Goal: Task Accomplishment & Management: Complete application form

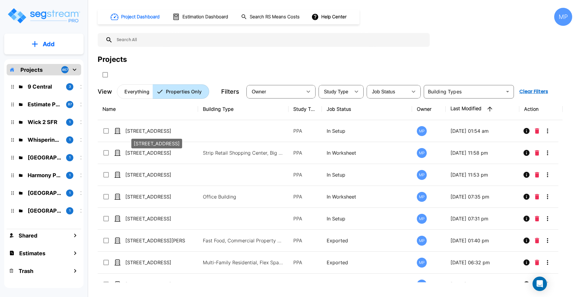
drag, startPoint x: 145, startPoint y: 130, endPoint x: 296, endPoint y: 103, distance: 153.6
click at [145, 130] on p "[STREET_ADDRESS]" at bounding box center [155, 130] width 60 height 7
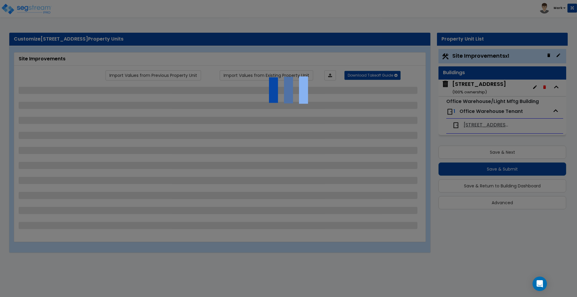
select select "2"
select select "1"
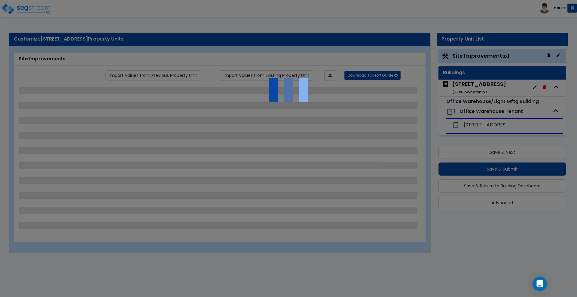
select select "5"
select select "2"
select select "1"
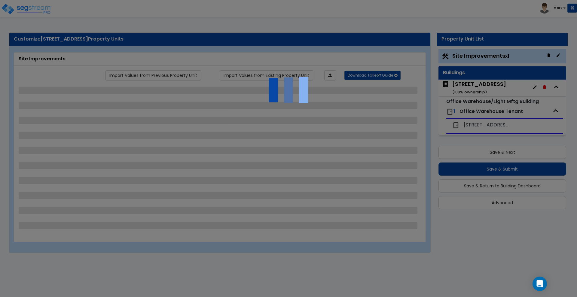
select select "2"
select select "1"
select select "3"
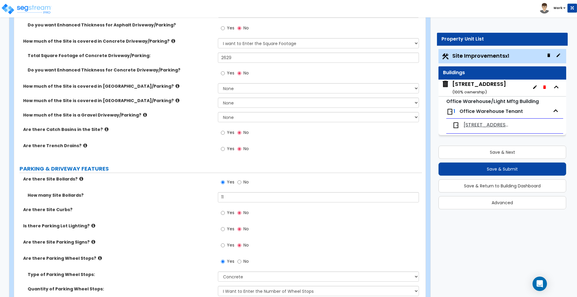
scroll to position [188, 0]
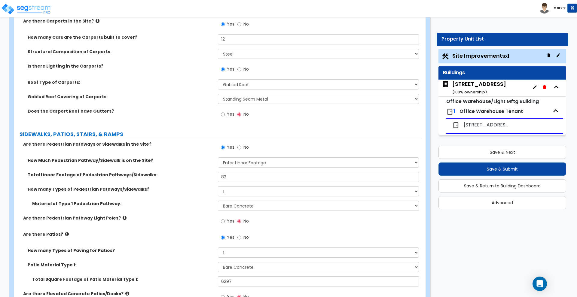
scroll to position [526, 0]
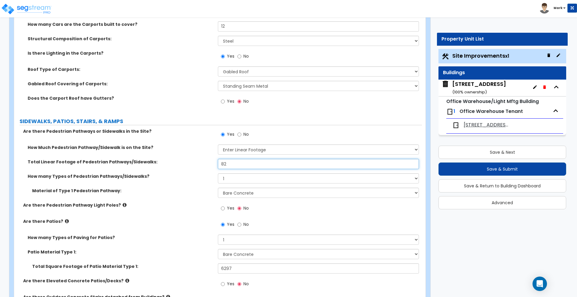
drag, startPoint x: 226, startPoint y: 165, endPoint x: 206, endPoint y: 167, distance: 20.5
click at [206, 167] on div "Total Linear Footage of Pedestrian Pathways/Sidewalks: 82" at bounding box center [218, 166] width 408 height 14
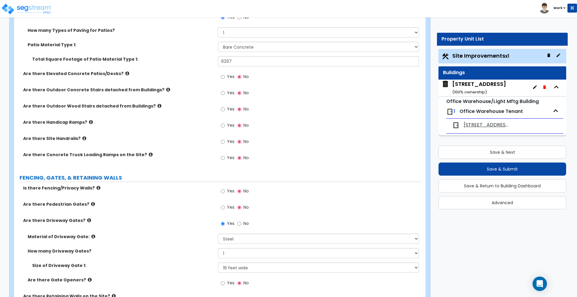
scroll to position [751, 0]
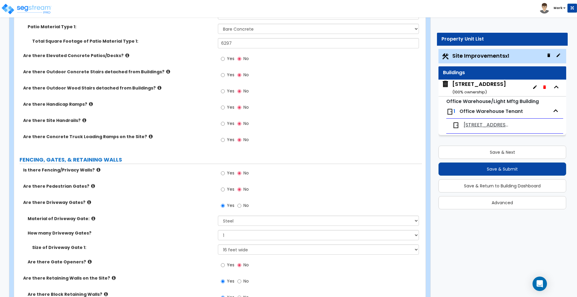
type input "122"
click at [224, 174] on input "Yes" at bounding box center [223, 173] width 4 height 7
radio input "true"
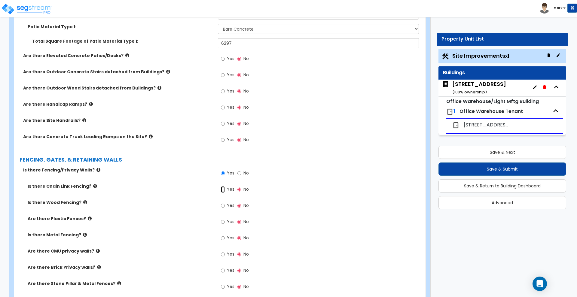
click at [222, 189] on input "Yes" at bounding box center [223, 189] width 4 height 7
radio input "true"
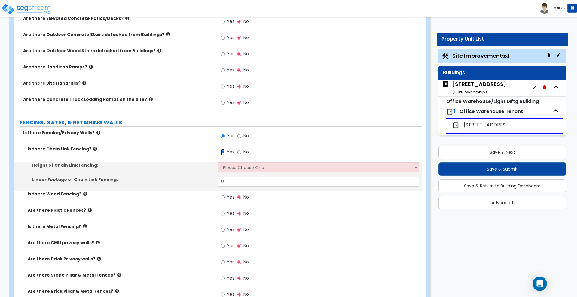
scroll to position [789, 0]
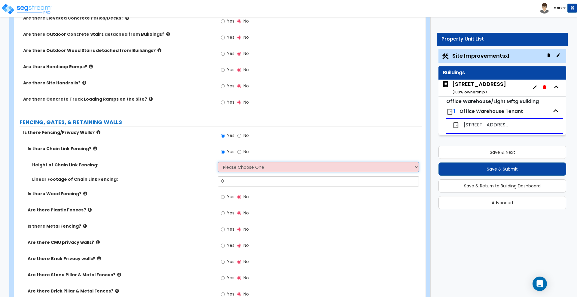
click at [241, 170] on select "Please Choose One 3 feet 4 feet 5 feet 6 feet 10 feet 12 feet" at bounding box center [318, 167] width 201 height 10
select select "5"
click at [218, 162] on select "Please Choose One 3 feet 4 feet 5 feet 6 feet 10 feet 12 feet" at bounding box center [318, 167] width 201 height 10
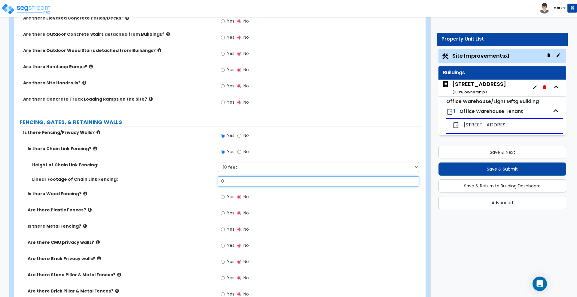
drag, startPoint x: 233, startPoint y: 177, endPoint x: 182, endPoint y: 178, distance: 50.8
click at [183, 179] on div "Linear Footage of Chain Link Fencing: 0" at bounding box center [218, 183] width 408 height 14
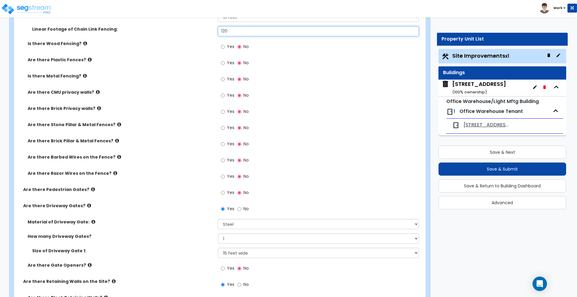
scroll to position [976, 0]
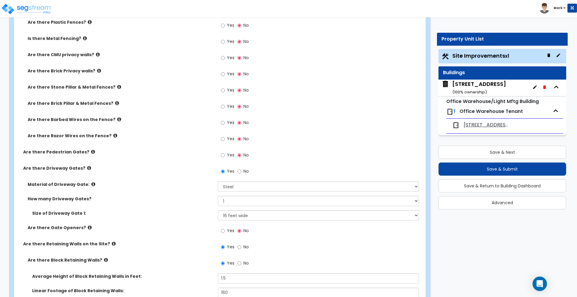
type input "120"
click at [234, 205] on select "Please Choose One 1 2 3" at bounding box center [318, 201] width 201 height 10
select select "2"
click at [218, 196] on select "Please Choose One 1 2 3" at bounding box center [318, 201] width 201 height 10
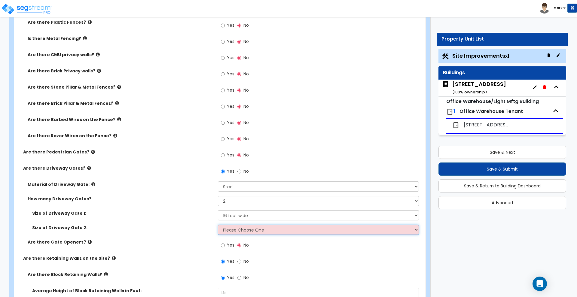
click at [243, 232] on select "Please Choose One 12 feet wide 14 feet wide 16 feet wide" at bounding box center [318, 230] width 201 height 10
click at [218, 225] on select "Please Choose One 12 feet wide 14 feet wide 16 feet wide" at bounding box center [318, 230] width 201 height 10
click at [242, 233] on select "Please Choose One 12 feet wide 14 feet wide 16 feet wide" at bounding box center [318, 230] width 201 height 10
select select "1"
click at [218, 225] on select "Please Choose One 12 feet wide 14 feet wide 16 feet wide" at bounding box center [318, 230] width 201 height 10
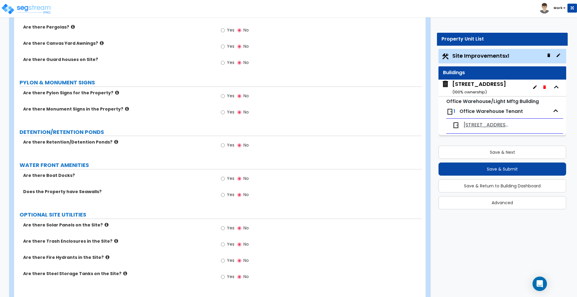
scroll to position [1465, 0]
click at [221, 112] on input "Yes" at bounding box center [223, 112] width 4 height 7
radio input "true"
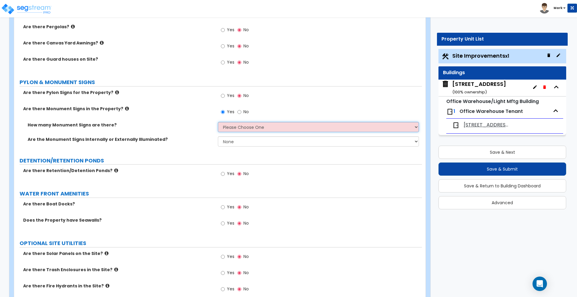
click at [233, 126] on select "Please Choose One 1 2 3" at bounding box center [318, 127] width 201 height 10
select select "1"
click at [218, 122] on select "Please Choose One 1 2 3" at bounding box center [318, 127] width 201 height 10
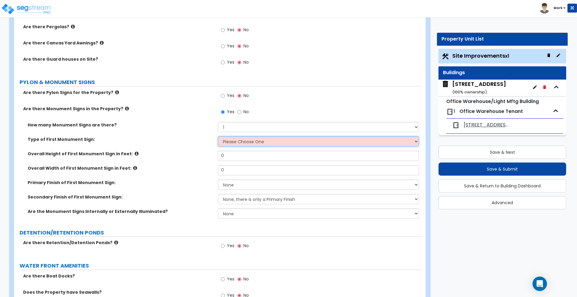
click at [234, 142] on select "Please Choose One Flat Signboard on top of a Base Flat Signboard attached to a …" at bounding box center [318, 141] width 201 height 10
select select "3"
click at [218, 136] on select "Please Choose One Flat Signboard on top of a Base Flat Signboard attached to a …" at bounding box center [318, 141] width 201 height 10
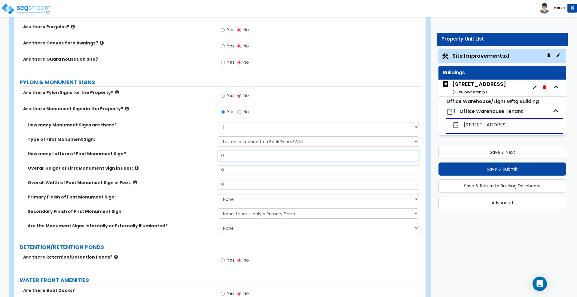
drag, startPoint x: 233, startPoint y: 155, endPoint x: 202, endPoint y: 153, distance: 31.0
click at [202, 153] on div "How many Letters of First Monument Sign? 0" at bounding box center [218, 158] width 408 height 14
type input "6"
drag, startPoint x: 226, startPoint y: 173, endPoint x: 206, endPoint y: 170, distance: 19.8
click at [206, 171] on div "Overall Height of First Monument Sign in Feet: 0" at bounding box center [218, 172] width 408 height 14
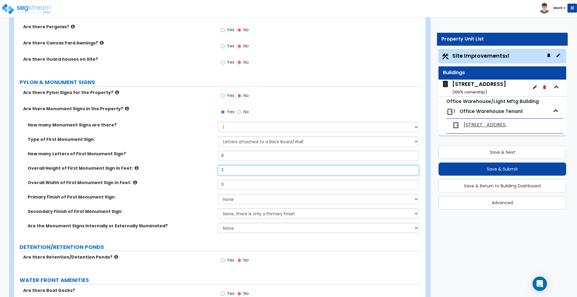
type input "3"
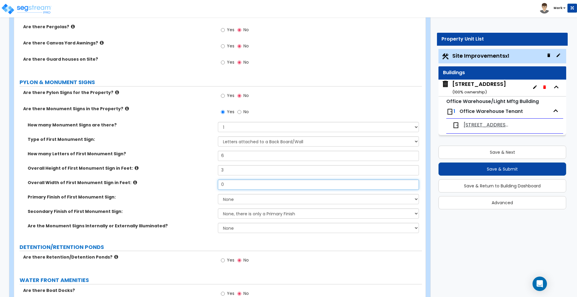
drag, startPoint x: 217, startPoint y: 188, endPoint x: 208, endPoint y: 184, distance: 9.6
click at [209, 186] on div "Overall Width of First Monument Sign in Feet: 0" at bounding box center [218, 187] width 408 height 14
drag, startPoint x: 213, startPoint y: 184, endPoint x: 181, endPoint y: 175, distance: 34.0
click at [205, 184] on div "Overall Width of First Monument Sign in Feet: 6" at bounding box center [218, 187] width 408 height 14
type input "7"
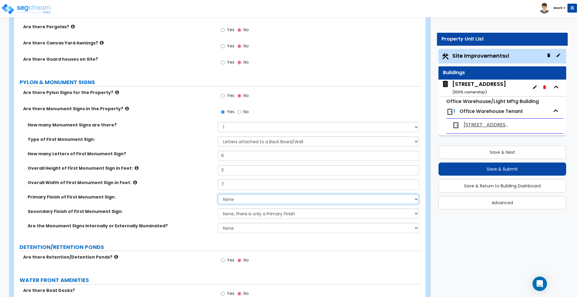
click at [247, 201] on select "None Paint/Stucco Finish Brick Finish Stone Finish Metal Composite Finish Vinyl…" at bounding box center [318, 199] width 201 height 10
select select "3"
click at [218, 194] on select "None Paint/Stucco Finish Brick Finish Stone Finish Metal Composite Finish Vinyl…" at bounding box center [318, 199] width 201 height 10
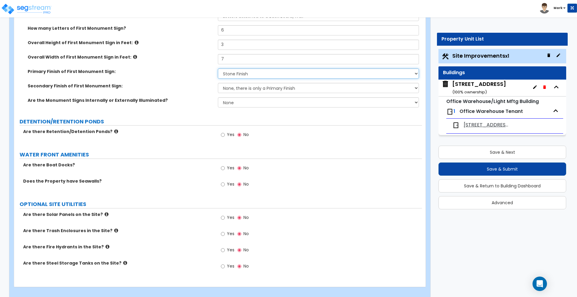
scroll to position [1597, 0]
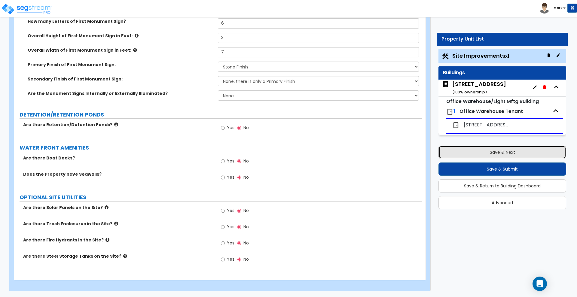
click at [519, 149] on button "Save & Next" at bounding box center [502, 152] width 128 height 13
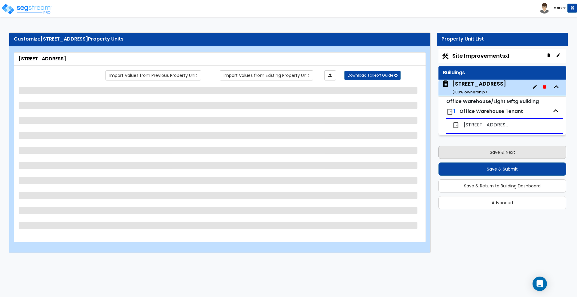
scroll to position [0, 0]
select select "1"
select select "2"
select select "3"
select select "1"
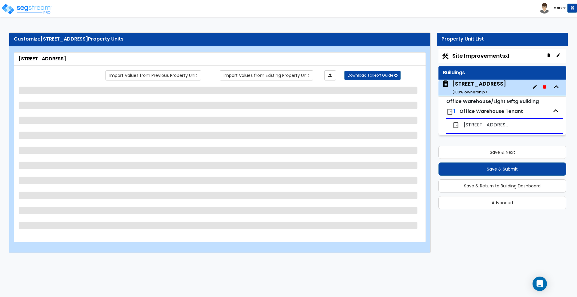
select select "3"
select select "1"
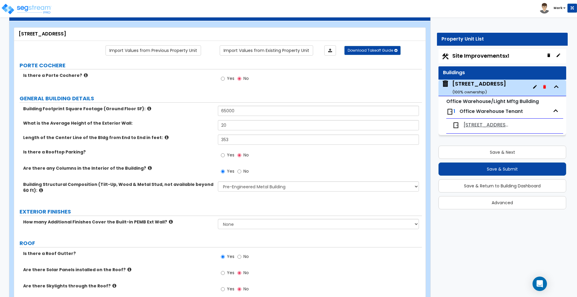
scroll to position [38, 0]
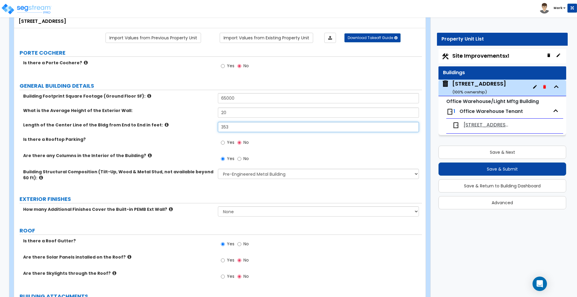
drag, startPoint x: 236, startPoint y: 129, endPoint x: 175, endPoint y: 125, distance: 61.8
click at [175, 125] on div "Length of the Center Line of the Bldg from End to End in feet: 353" at bounding box center [218, 129] width 408 height 14
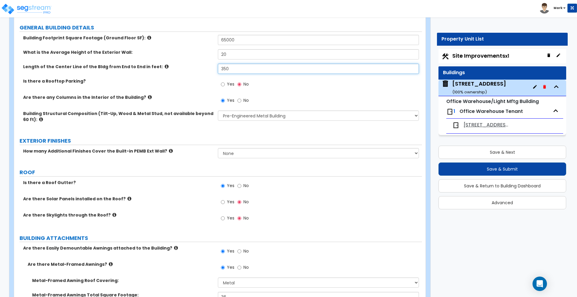
scroll to position [113, 0]
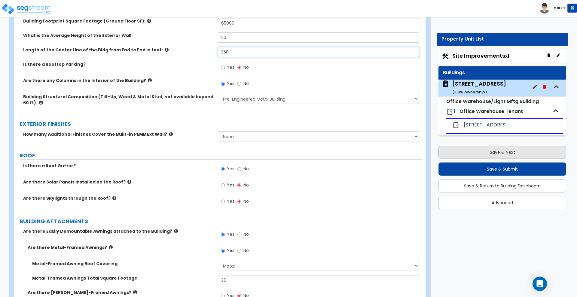
type input "350"
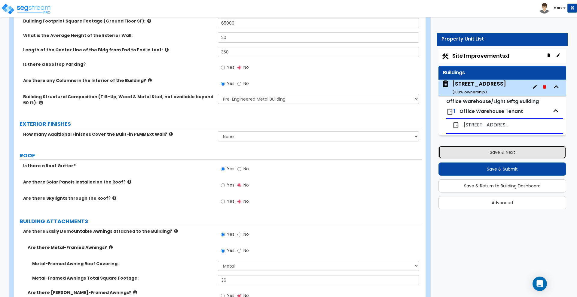
click at [473, 152] on button "Save & Next" at bounding box center [502, 152] width 128 height 13
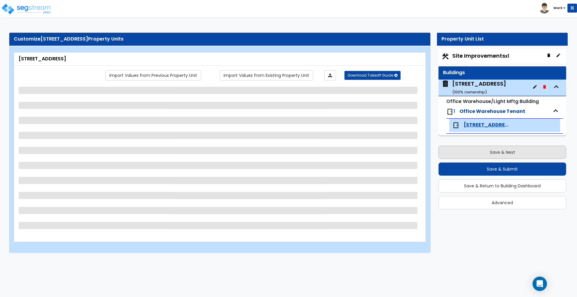
scroll to position [0, 0]
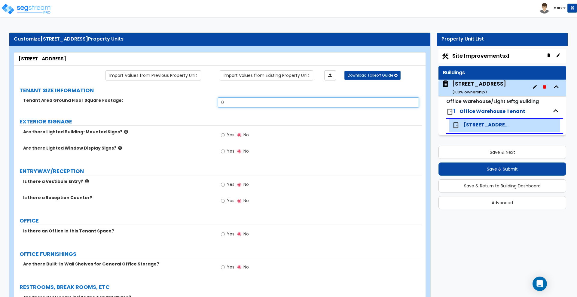
drag, startPoint x: 204, startPoint y: 102, endPoint x: 158, endPoint y: 91, distance: 47.7
click at [165, 98] on div "Tenant Area Ground Floor Square Footage: 0" at bounding box center [218, 104] width 408 height 14
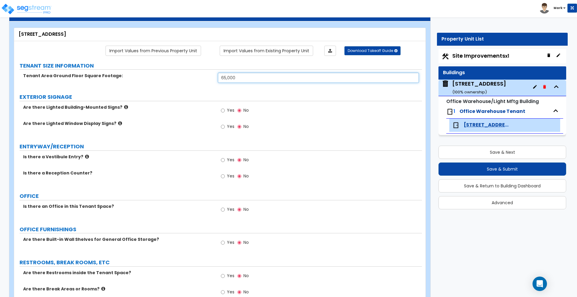
scroll to position [38, 0]
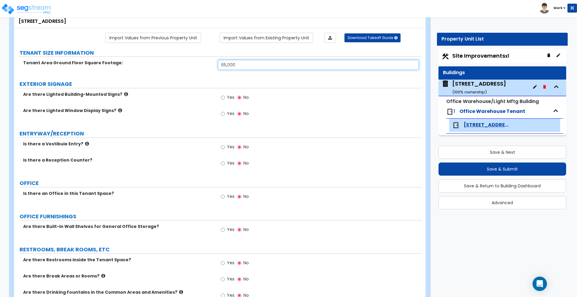
type input "65,000"
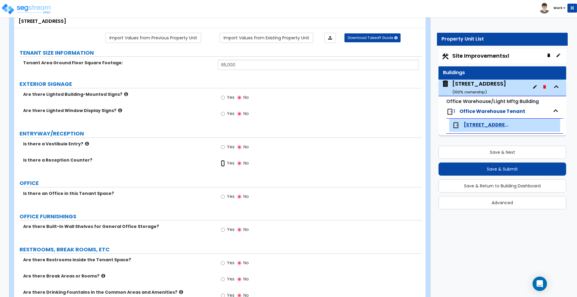
click at [223, 166] on input "Yes" at bounding box center [223, 163] width 4 height 7
radio input "true"
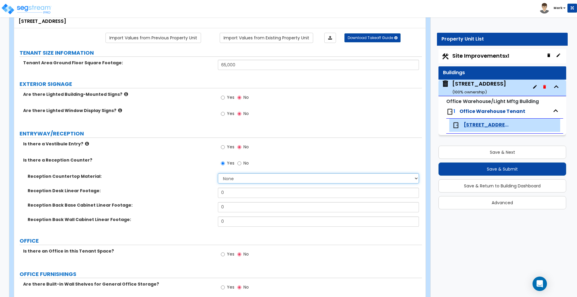
click at [241, 176] on select "None Plastic Laminate Solid Surface Stone Quartz Marble Tile Wood Stainless Ste…" at bounding box center [318, 178] width 201 height 10
select select "1"
click at [218, 173] on select "None Plastic Laminate Solid Surface Stone Quartz Marble Tile Wood Stainless Ste…" at bounding box center [318, 178] width 201 height 10
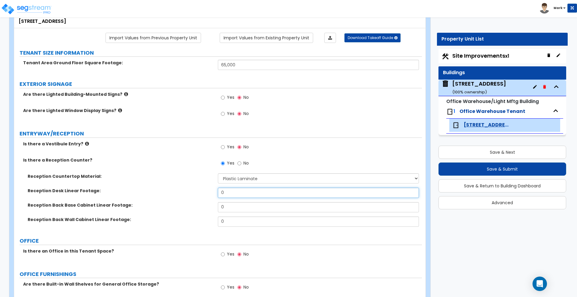
click at [237, 194] on input "0" at bounding box center [318, 193] width 201 height 10
click at [178, 189] on div "Reception Desk Linear Footage: 0" at bounding box center [218, 195] width 408 height 14
type input "6"
click at [239, 163] on input "No" at bounding box center [239, 163] width 4 height 7
radio input "false"
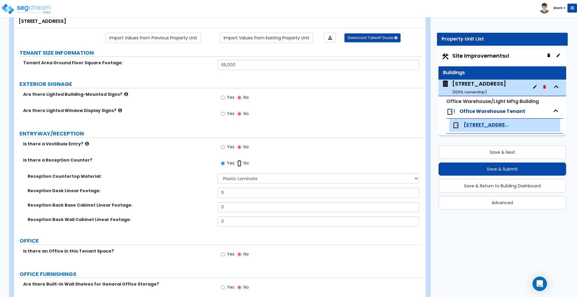
radio input "true"
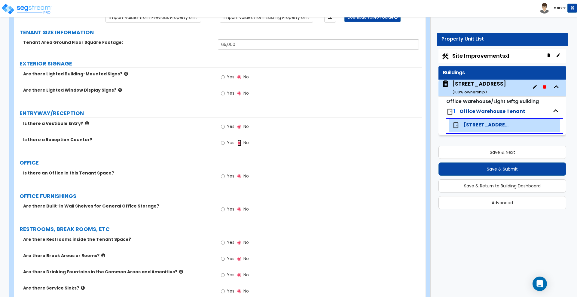
scroll to position [75, 0]
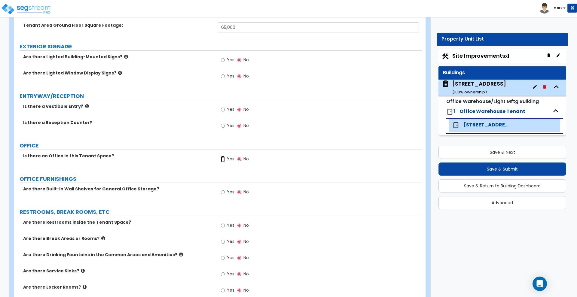
click at [223, 160] on input "Yes" at bounding box center [223, 159] width 4 height 7
radio input "true"
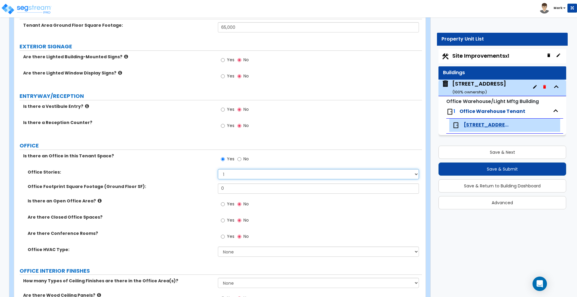
click at [228, 173] on select "1 2 3" at bounding box center [318, 174] width 201 height 10
click at [176, 180] on div "Office Stories: 1 2 3" at bounding box center [218, 176] width 408 height 14
click at [229, 175] on select "1 2 3" at bounding box center [318, 174] width 201 height 10
select select "2"
click at [218, 169] on select "1 2 3" at bounding box center [318, 174] width 201 height 10
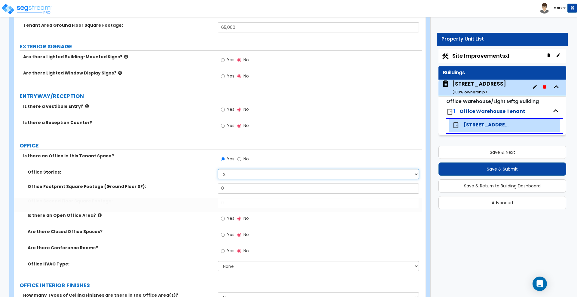
type input "1"
drag, startPoint x: 203, startPoint y: 187, endPoint x: 178, endPoint y: 185, distance: 24.7
click at [178, 186] on div "Office Footprint Square Footage (Ground Floor SF): 0" at bounding box center [218, 191] width 408 height 14
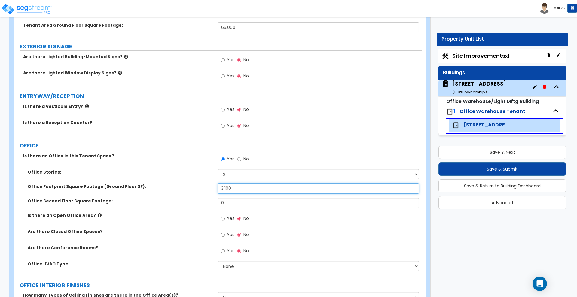
drag, startPoint x: 236, startPoint y: 189, endPoint x: 201, endPoint y: 189, distance: 34.6
click at [201, 189] on div "Office Footprint Square Footage (Ground Floor SF): 3,100" at bounding box center [218, 191] width 408 height 14
drag, startPoint x: 196, startPoint y: 187, endPoint x: 185, endPoint y: 185, distance: 11.3
click at [185, 187] on div "Office Footprint Square Footage (Ground Floor SF): 4,600" at bounding box center [218, 191] width 408 height 14
type input "4,690"
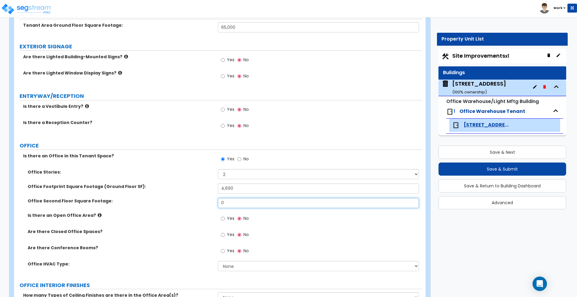
click at [186, 204] on div "Office Second Floor Square Footage: 0" at bounding box center [218, 205] width 408 height 14
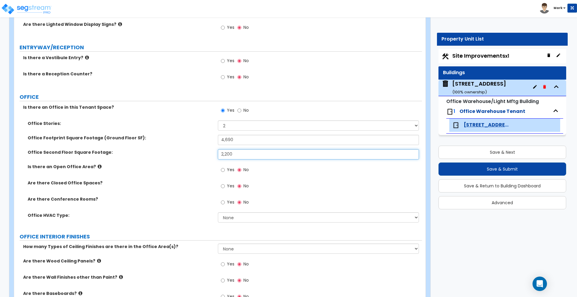
scroll to position [150, 0]
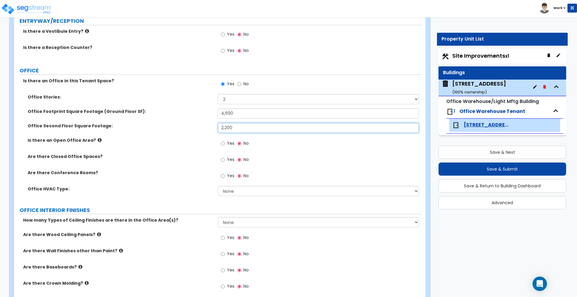
type input "2,200"
click at [224, 144] on input "Yes" at bounding box center [223, 143] width 4 height 7
radio input "true"
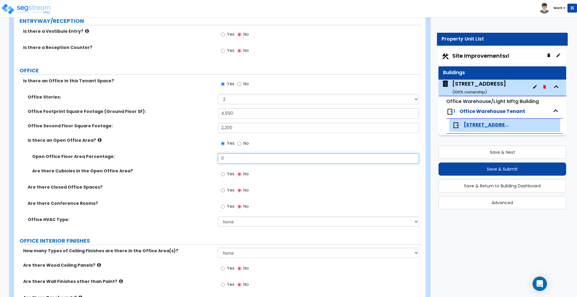
drag, startPoint x: 217, startPoint y: 157, endPoint x: 213, endPoint y: 157, distance: 4.2
click at [213, 157] on div "Open Office Floor Area Percentage: 0" at bounding box center [218, 161] width 408 height 14
type input "70"
click at [222, 190] on input "Yes" at bounding box center [223, 190] width 4 height 7
radio input "true"
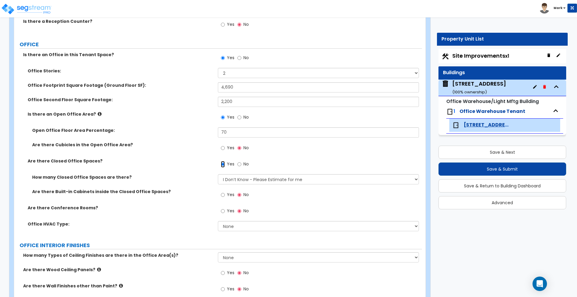
scroll to position [188, 0]
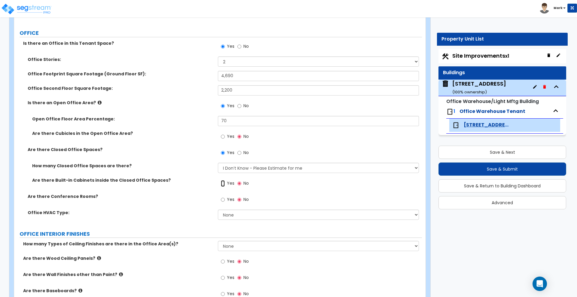
click at [223, 184] on input "Yes" at bounding box center [223, 183] width 4 height 7
radio input "true"
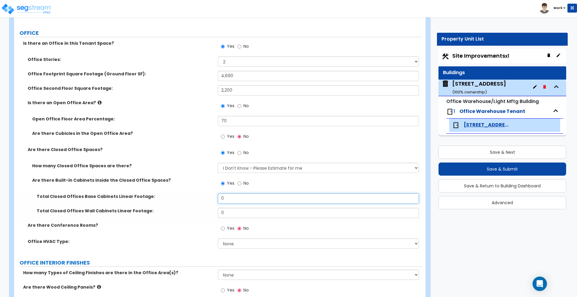
drag, startPoint x: 218, startPoint y: 200, endPoint x: 190, endPoint y: 199, distance: 27.7
click at [191, 200] on div "Total Closed Offices Base Cabinets Linear Footage: 0" at bounding box center [218, 200] width 408 height 14
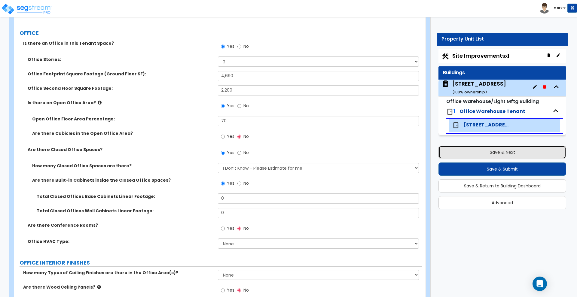
click at [480, 151] on button "Save & Next" at bounding box center [502, 152] width 128 height 13
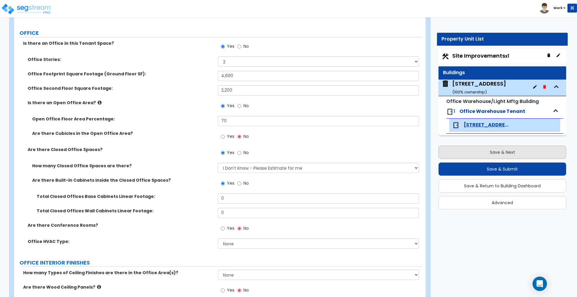
select select "2"
select select "1"
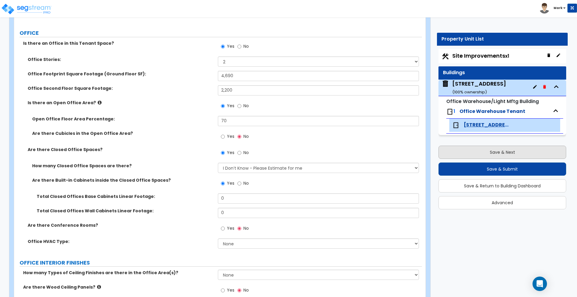
select select "5"
select select "2"
select select "1"
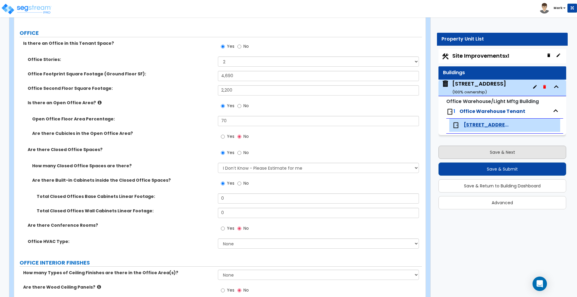
select select "5"
select select "2"
select select "3"
select select "1"
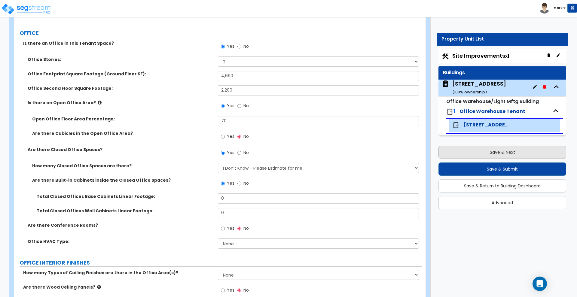
select select "1"
select select "3"
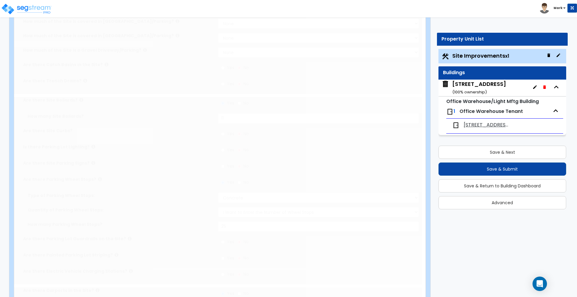
scroll to position [0, 0]
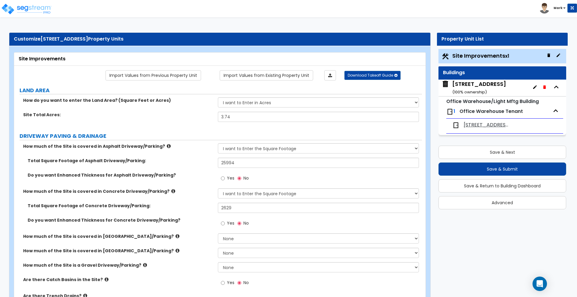
click at [481, 87] on div "16727 Chicago Ave ( 100 % ownership)" at bounding box center [479, 87] width 54 height 15
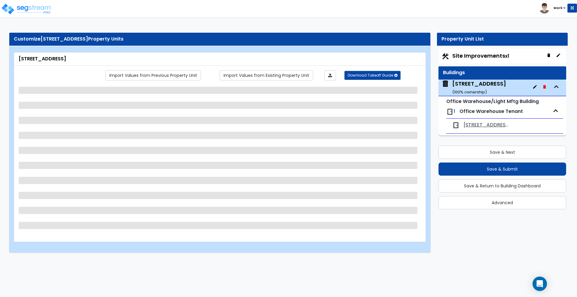
click at [491, 123] on span "[STREET_ADDRESS]" at bounding box center [487, 125] width 46 height 7
select select "2"
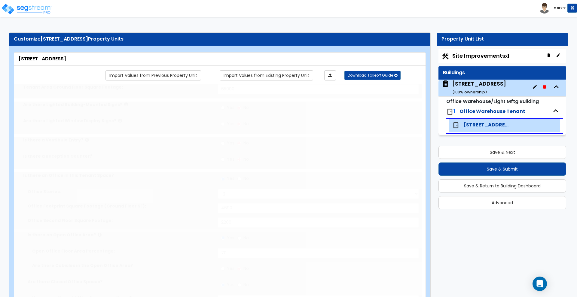
type input "1"
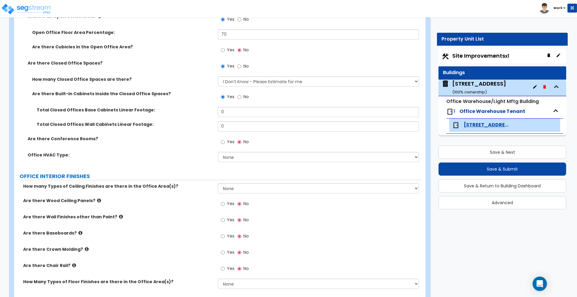
scroll to position [263, 0]
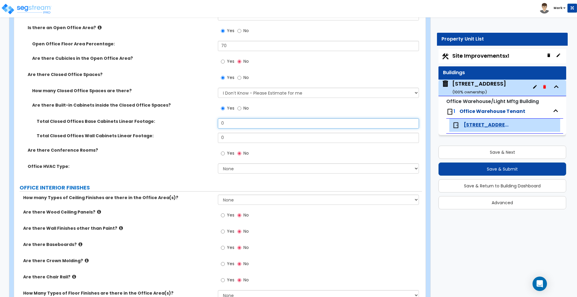
click at [185, 125] on div "Total Closed Offices Base Cabinets Linear Footage: 0" at bounding box center [218, 125] width 408 height 14
type input "16"
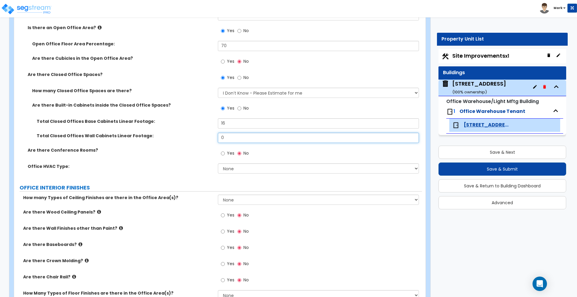
drag, startPoint x: 236, startPoint y: 138, endPoint x: 198, endPoint y: 133, distance: 38.0
click at [198, 133] on div "Total Closed Offices Wall Cabinets Linear Footage: 0" at bounding box center [218, 140] width 408 height 14
type input "16"
click at [223, 154] on input "Yes" at bounding box center [223, 153] width 4 height 7
radio input "true"
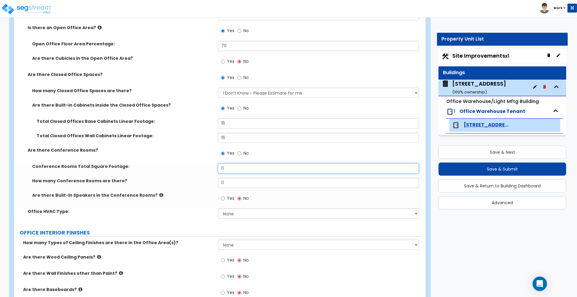
drag, startPoint x: 221, startPoint y: 169, endPoint x: 174, endPoint y: 166, distance: 46.7
click at [174, 166] on div "Conference Rooms Total Square Footage: 0" at bounding box center [218, 170] width 408 height 14
type input "1"
drag, startPoint x: 238, startPoint y: 185, endPoint x: 177, endPoint y: 178, distance: 61.1
click at [178, 178] on div "How many Conference Rooms are there? 0" at bounding box center [218, 185] width 408 height 14
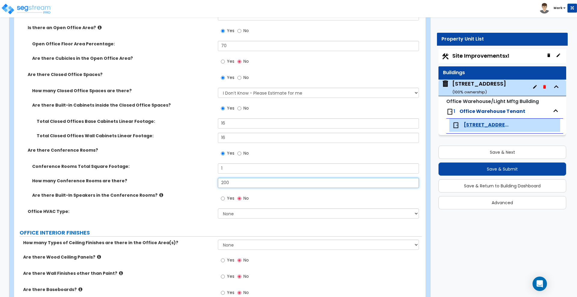
type input "200"
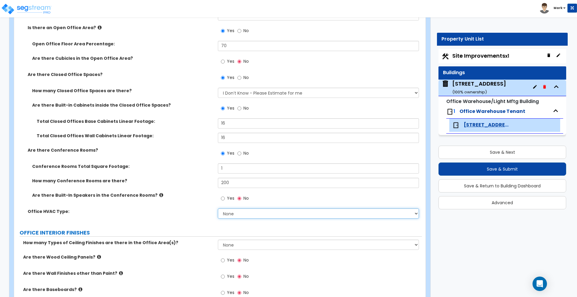
click at [239, 212] on select "None Rooftop Unit Furnace-Condenser Forced Air Split Heating/Cooling Systems He…" at bounding box center [318, 214] width 201 height 10
select select "1"
click at [218, 209] on select "None Rooftop Unit Furnace-Condenser Forced Air Split Heating/Cooling Systems He…" at bounding box center [318, 214] width 201 height 10
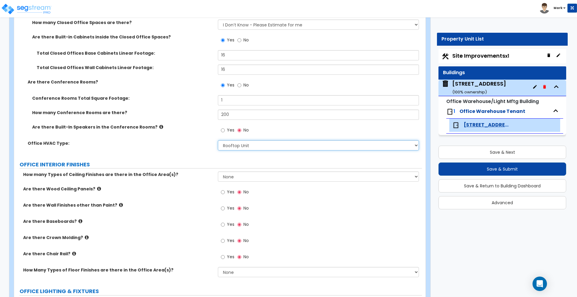
scroll to position [338, 0]
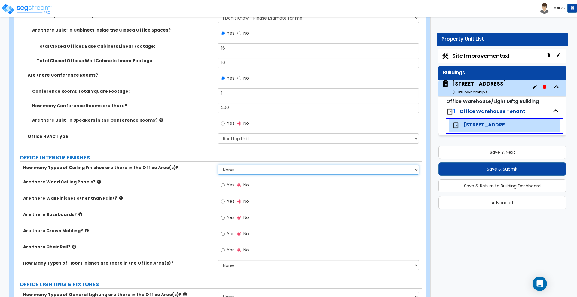
click at [257, 169] on select "None 1 2 3" at bounding box center [318, 170] width 201 height 10
select select "1"
click at [218, 165] on select "None 1 2 3" at bounding box center [318, 170] width 201 height 10
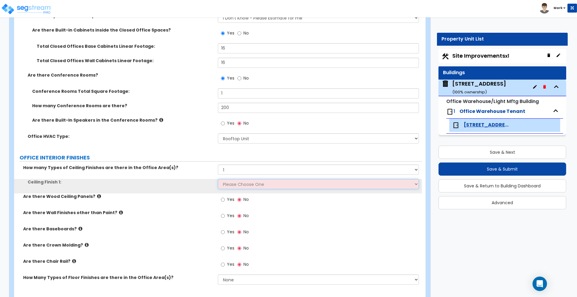
click at [247, 186] on select "Please Choose One Drop Ceiling Open Ceiling Drywall Ceiling" at bounding box center [318, 184] width 201 height 10
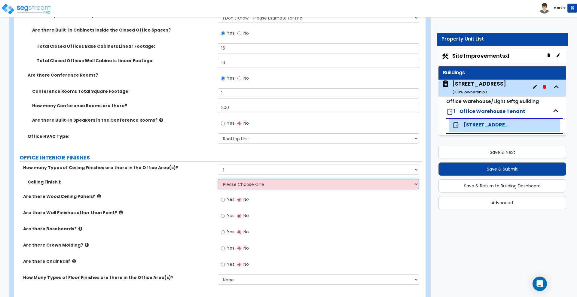
select select "1"
click at [218, 179] on select "Please Choose One Drop Ceiling Open Ceiling Drywall Ceiling" at bounding box center [318, 184] width 201 height 10
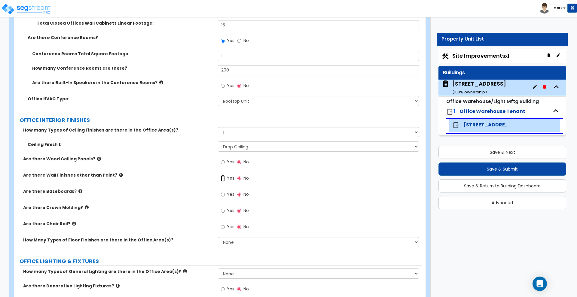
click at [222, 179] on input "Yes" at bounding box center [223, 178] width 4 height 7
radio input "true"
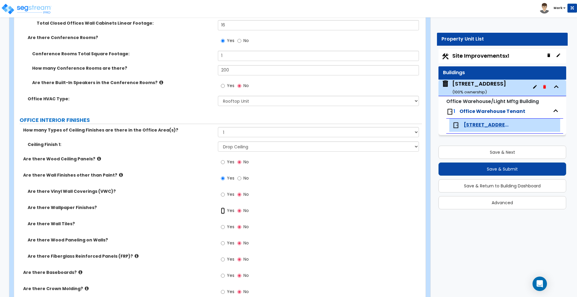
click at [223, 212] on input "Yes" at bounding box center [223, 211] width 4 height 7
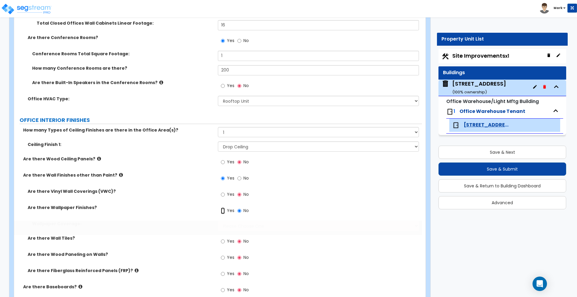
radio input "true"
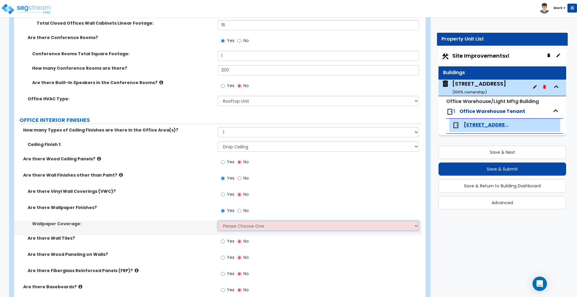
click at [240, 229] on select "Please Choose One Only a Small Portion of Walls are Covered Several Walls are C…" at bounding box center [318, 226] width 201 height 10
select select "2"
click at [218, 221] on select "Please Choose One Only a Small Portion of Walls are Covered Several Walls are C…" at bounding box center [318, 226] width 201 height 10
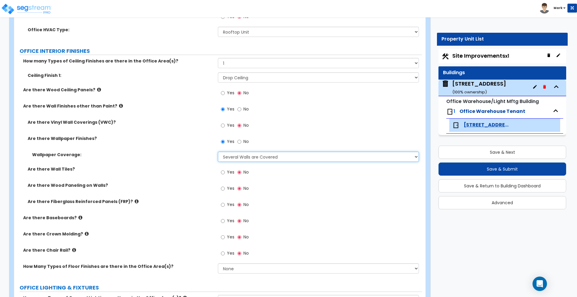
scroll to position [451, 0]
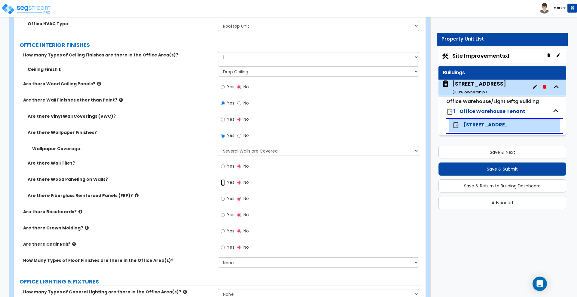
click at [221, 183] on input "Yes" at bounding box center [223, 182] width 4 height 7
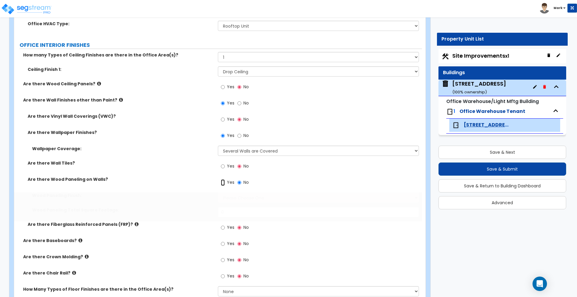
radio input "true"
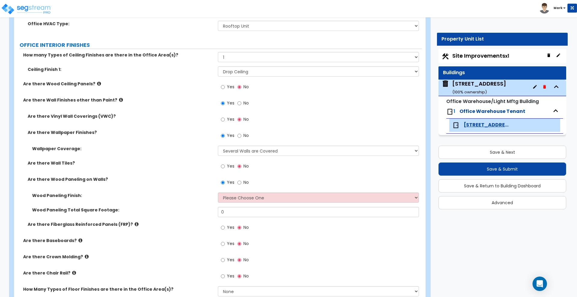
drag, startPoint x: 483, startPoint y: 59, endPoint x: 478, endPoint y: 56, distance: 6.0
click at [483, 59] on span "Site Improvements x1" at bounding box center [480, 56] width 57 height 8
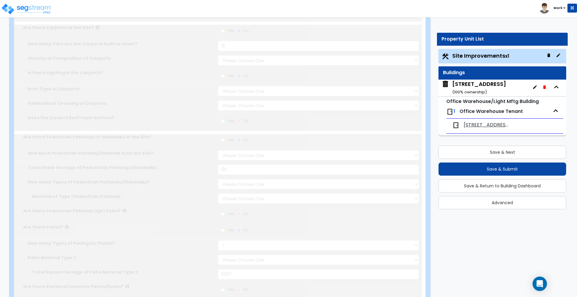
type input "3.74"
select select "2"
type input "25994"
select select "2"
type input "2629"
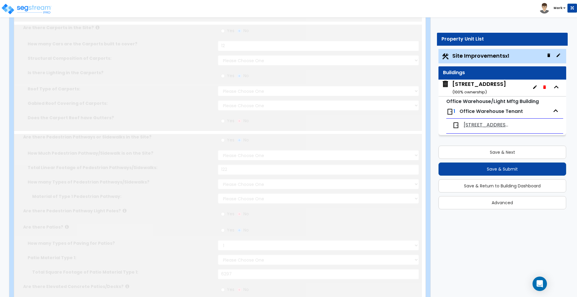
radio input "true"
type input "11"
radio input "true"
select select "1"
type input "25"
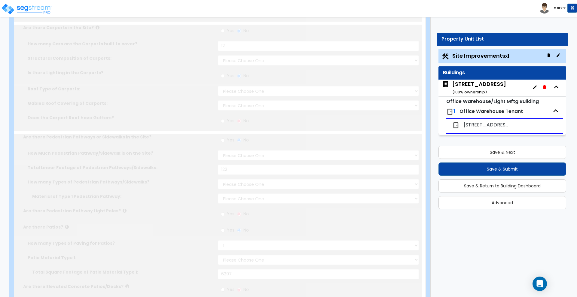
radio input "true"
type input "12"
select select "1"
radio input "true"
select select "1"
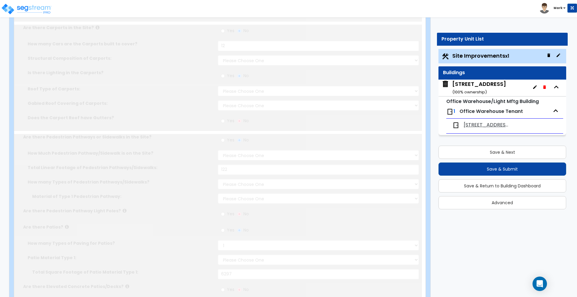
select select "5"
radio input "true"
select select "2"
type input "122"
select select "1"
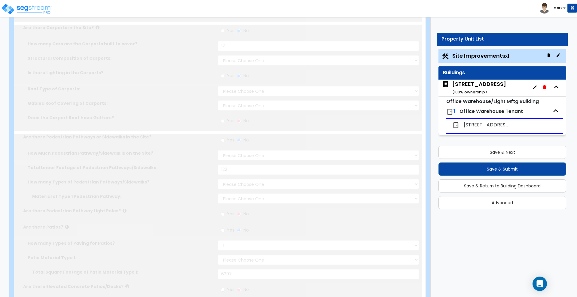
select select "1"
radio input "true"
select select "1"
type input "6297"
radio input "true"
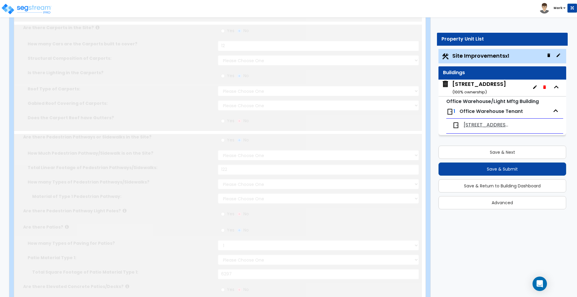
radio input "true"
select select "5"
type input "120"
radio input "true"
select select "2"
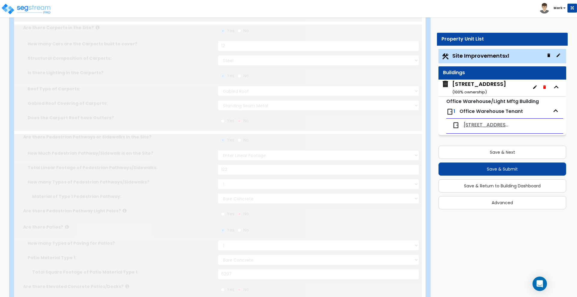
select select "2"
select select "3"
select select "1"
radio input "true"
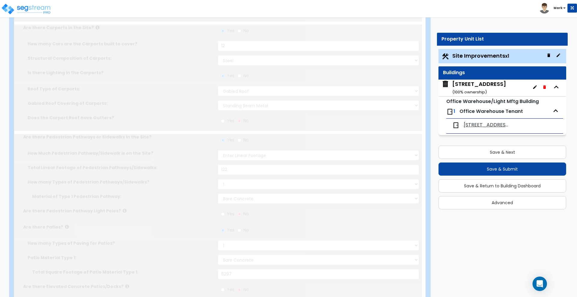
type input "1.5"
type input "160"
radio input "true"
select select "1"
select select "3"
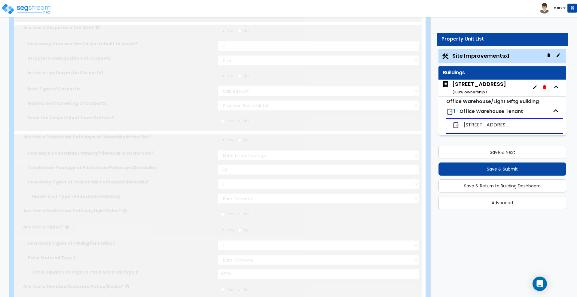
type input "6"
type input "3"
type input "7"
select select "3"
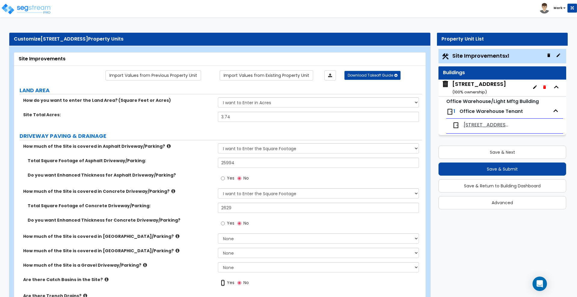
click at [224, 284] on input "Yes" at bounding box center [223, 283] width 4 height 7
radio input "true"
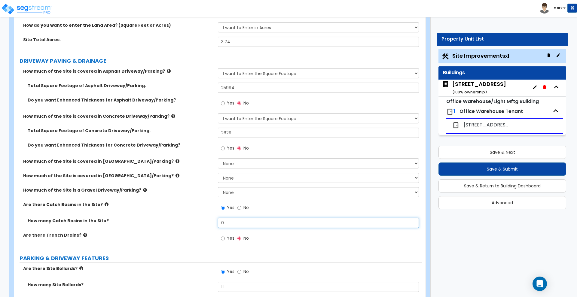
drag, startPoint x: 211, startPoint y: 223, endPoint x: 202, endPoint y: 218, distance: 10.4
click at [210, 223] on div "How many Catch Basins in the Site? 0" at bounding box center [218, 225] width 408 height 14
drag, startPoint x: 212, startPoint y: 223, endPoint x: 188, endPoint y: 215, distance: 25.7
click at [190, 222] on div "How many Catch Basins in the Site? 0" at bounding box center [218, 225] width 408 height 14
drag, startPoint x: 223, startPoint y: 222, endPoint x: 213, endPoint y: 225, distance: 10.0
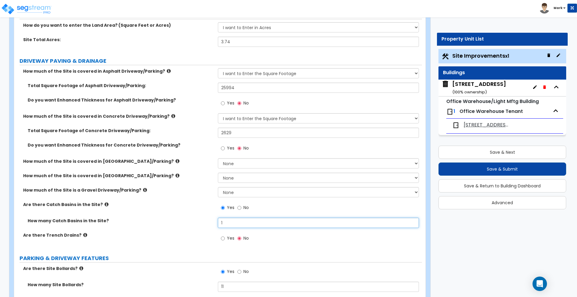
click at [213, 225] on div "How many Catch Basins in the Site? 1" at bounding box center [218, 225] width 408 height 14
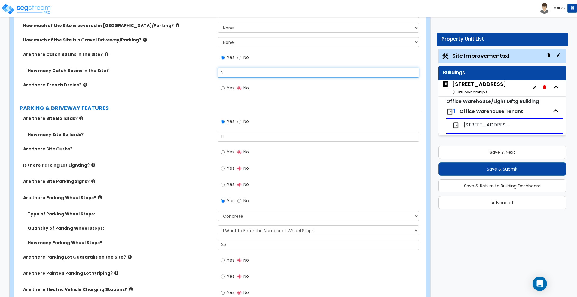
type input "2"
click at [486, 123] on span "[STREET_ADDRESS]" at bounding box center [487, 125] width 46 height 7
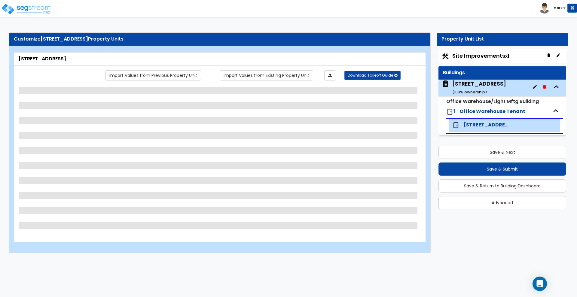
select select "2"
select select "1"
select select "2"
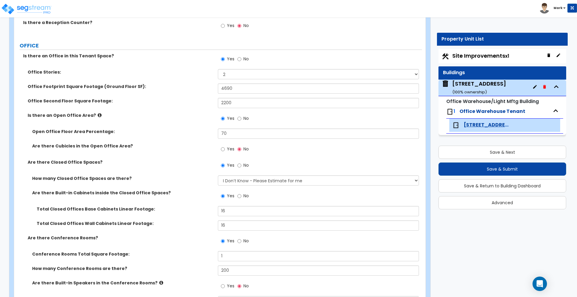
scroll to position [188, 0]
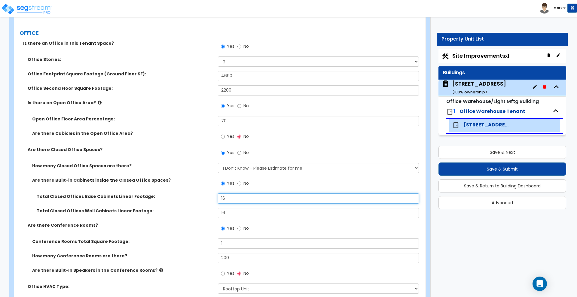
drag, startPoint x: 230, startPoint y: 197, endPoint x: 217, endPoint y: 198, distance: 13.8
click at [217, 198] on div "Total Closed Offices Base Cabinets Linear Footage: 16" at bounding box center [218, 200] width 408 height 14
type input "24"
drag, startPoint x: 233, startPoint y: 210, endPoint x: 201, endPoint y: 215, distance: 32.2
click at [201, 215] on div "Total Closed Offices Wall Cabinets Linear Footage: 16" at bounding box center [218, 215] width 408 height 14
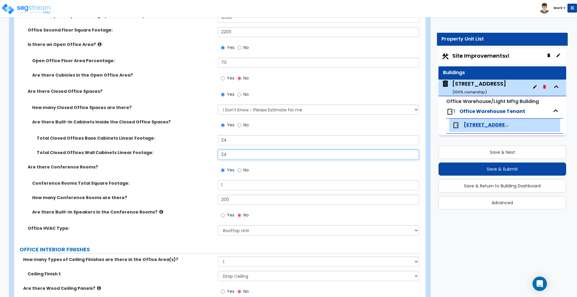
scroll to position [263, 0]
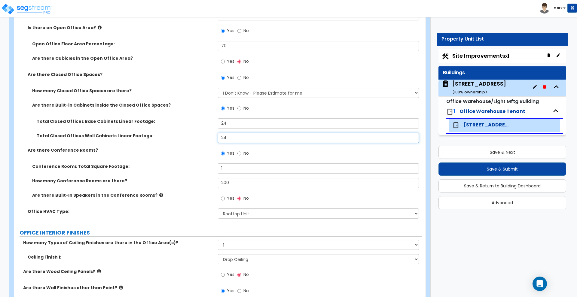
type input "24"
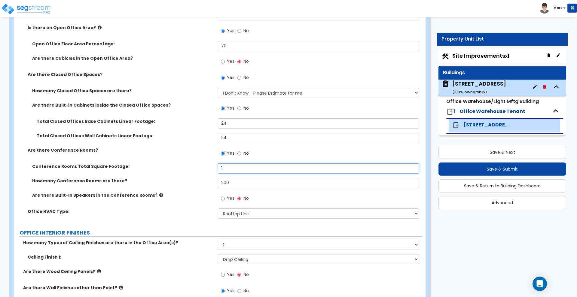
drag, startPoint x: 210, startPoint y: 165, endPoint x: 166, endPoint y: 162, distance: 44.0
click at [166, 164] on div "Conference Rooms Total Square Footage: 1" at bounding box center [218, 170] width 408 height 14
type input "200"
drag, startPoint x: 218, startPoint y: 180, endPoint x: 194, endPoint y: 178, distance: 24.7
click at [194, 178] on div "How many Conference Rooms are there? 200" at bounding box center [218, 185] width 408 height 14
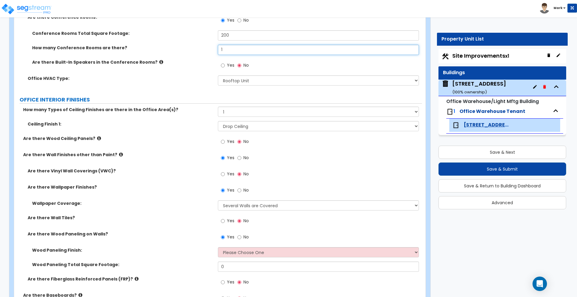
scroll to position [413, 0]
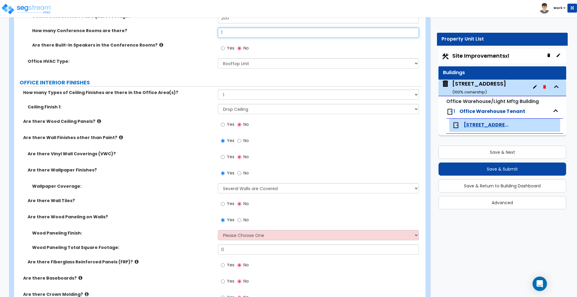
type input "1"
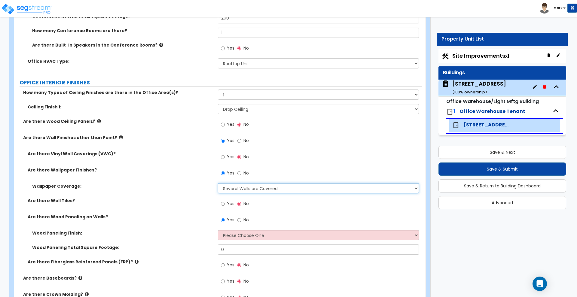
click at [250, 189] on select "Please Choose One Only a Small Portion of Walls are Covered Several Walls are C…" at bounding box center [318, 188] width 201 height 10
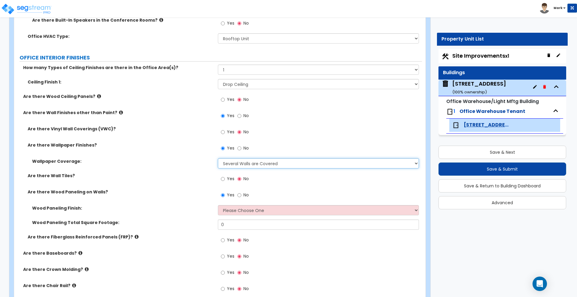
scroll to position [451, 0]
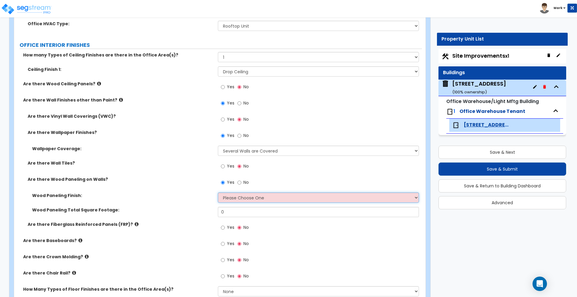
click at [260, 196] on select "Please Choose One Birch Mahogany Oak or Cherry Rosewood Teak I Don't Know, Plea…" at bounding box center [318, 198] width 201 height 10
select select "6"
click at [218, 193] on select "Please Choose One Birch Mahogany Oak or Cherry Rosewood Teak I Don't Know, Plea…" at bounding box center [318, 198] width 201 height 10
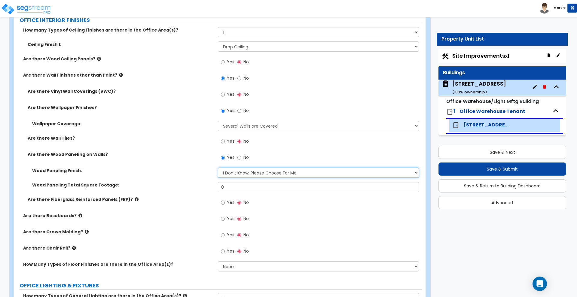
scroll to position [488, 0]
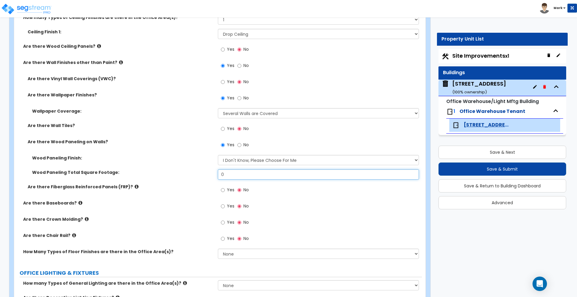
drag, startPoint x: 223, startPoint y: 177, endPoint x: 214, endPoint y: 176, distance: 9.1
click at [214, 176] on div "Wood Paneling Total Square Footage: 0" at bounding box center [218, 176] width 408 height 14
drag, startPoint x: 222, startPoint y: 172, endPoint x: 200, endPoint y: 171, distance: 22.0
click at [203, 171] on div "Wood Paneling Total Square Footage: 600" at bounding box center [218, 176] width 408 height 14
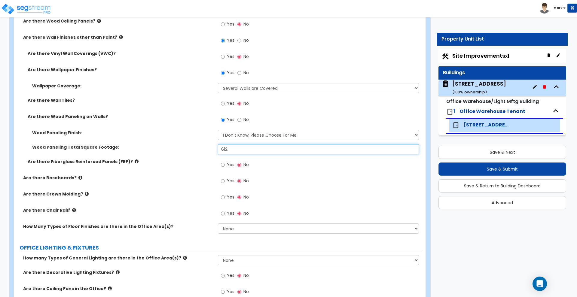
scroll to position [526, 0]
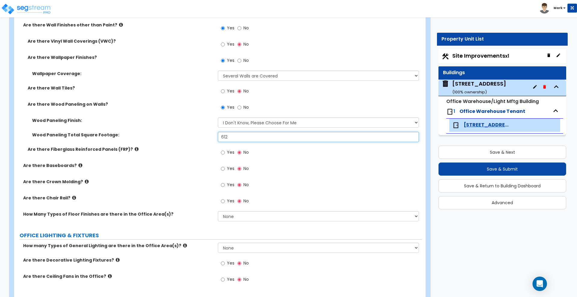
type input "612"
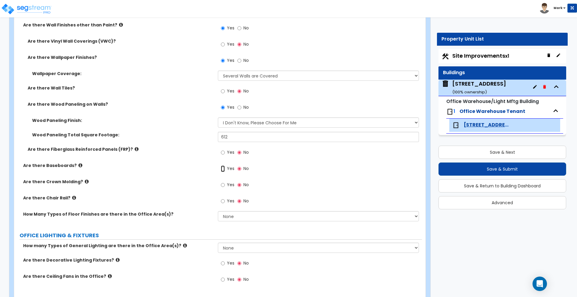
click at [224, 167] on input "Yes" at bounding box center [223, 169] width 4 height 7
radio input "true"
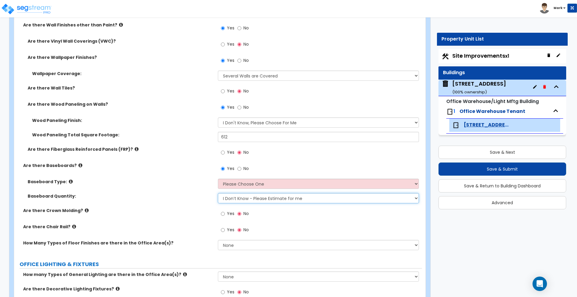
click at [250, 202] on select "I Don’t Know - Please Estimate for me I want to Enter the Linear Footage" at bounding box center [318, 198] width 201 height 10
click at [218, 193] on select "I Don’t Know - Please Estimate for me I want to Enter the Linear Footage" at bounding box center [318, 198] width 201 height 10
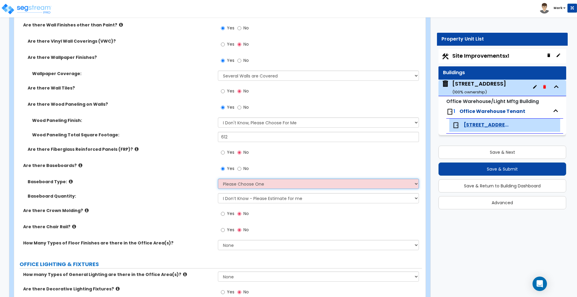
click at [251, 183] on select "Please Choose One Wood Vinyl Carpet Tile" at bounding box center [318, 184] width 201 height 10
select select "1"
click at [218, 179] on select "Please Choose One Wood Vinyl Carpet Tile" at bounding box center [318, 184] width 201 height 10
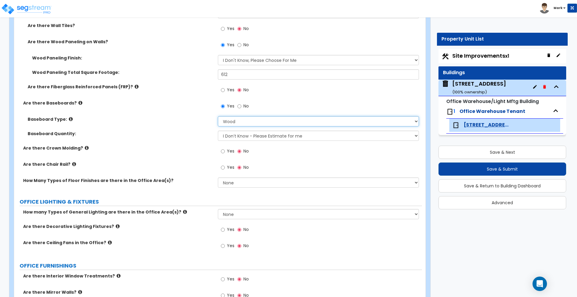
scroll to position [601, 0]
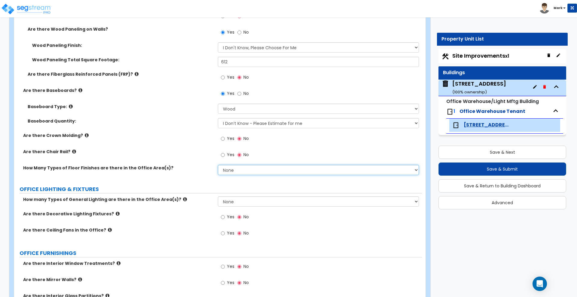
click at [251, 168] on select "None 1 2 3" at bounding box center [318, 170] width 201 height 10
select select "2"
click at [218, 165] on select "None 1 2 3" at bounding box center [318, 170] width 201 height 10
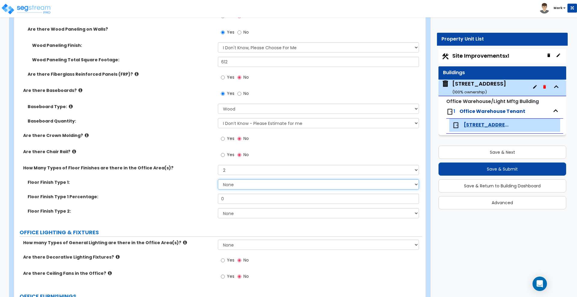
click at [246, 184] on select "None Tile Flooring Hardwood Flooring Resilient Laminate Flooring VCT Flooring S…" at bounding box center [318, 184] width 201 height 10
select select "5"
click at [218, 179] on select "None Tile Flooring Hardwood Flooring Resilient Laminate Flooring VCT Flooring S…" at bounding box center [318, 184] width 201 height 10
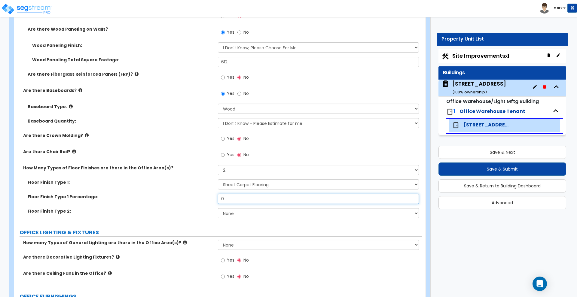
drag, startPoint x: 221, startPoint y: 199, endPoint x: 180, endPoint y: 199, distance: 41.2
click at [180, 199] on div "Floor Finish Type 1 Percentage: 0" at bounding box center [218, 201] width 408 height 14
type input "88"
click at [263, 215] on select "None Tile Flooring Hardwood Flooring Resilient Laminate Flooring VCT Flooring S…" at bounding box center [318, 213] width 201 height 10
select select "4"
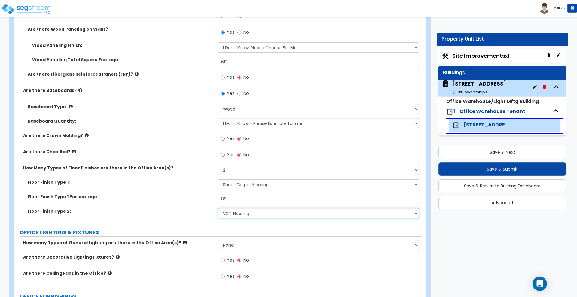
click at [218, 208] on select "None Tile Flooring Hardwood Flooring Resilient Laminate Flooring VCT Flooring S…" at bounding box center [318, 213] width 201 height 10
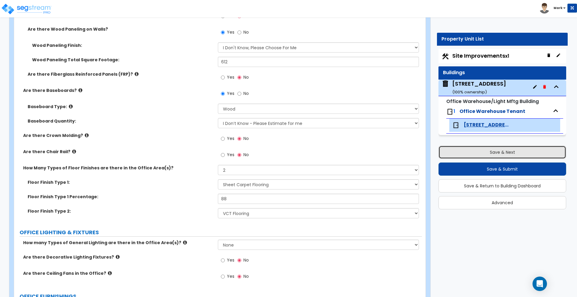
click at [536, 151] on button "Save & Next" at bounding box center [502, 152] width 128 height 13
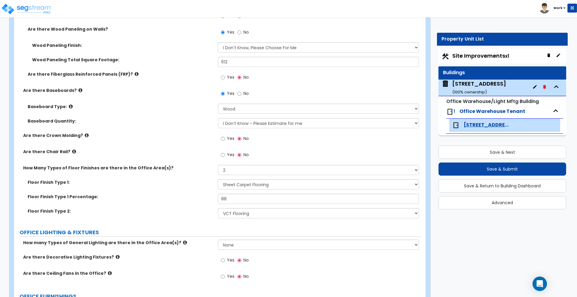
select select "2"
select select "1"
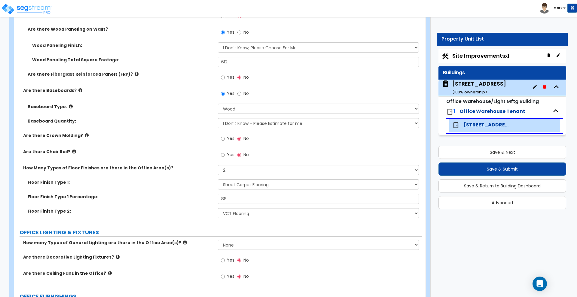
select select "5"
select select "2"
select select "1"
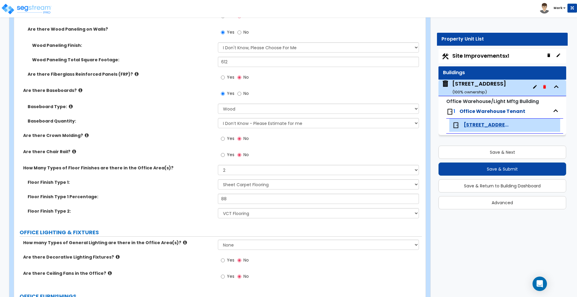
select select "5"
select select "2"
select select "3"
select select "1"
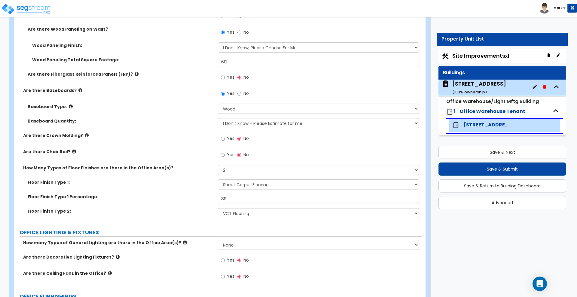
select select "1"
select select "3"
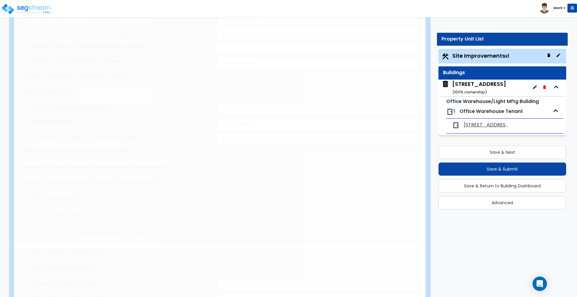
scroll to position [0, 0]
